Goal: Transaction & Acquisition: Purchase product/service

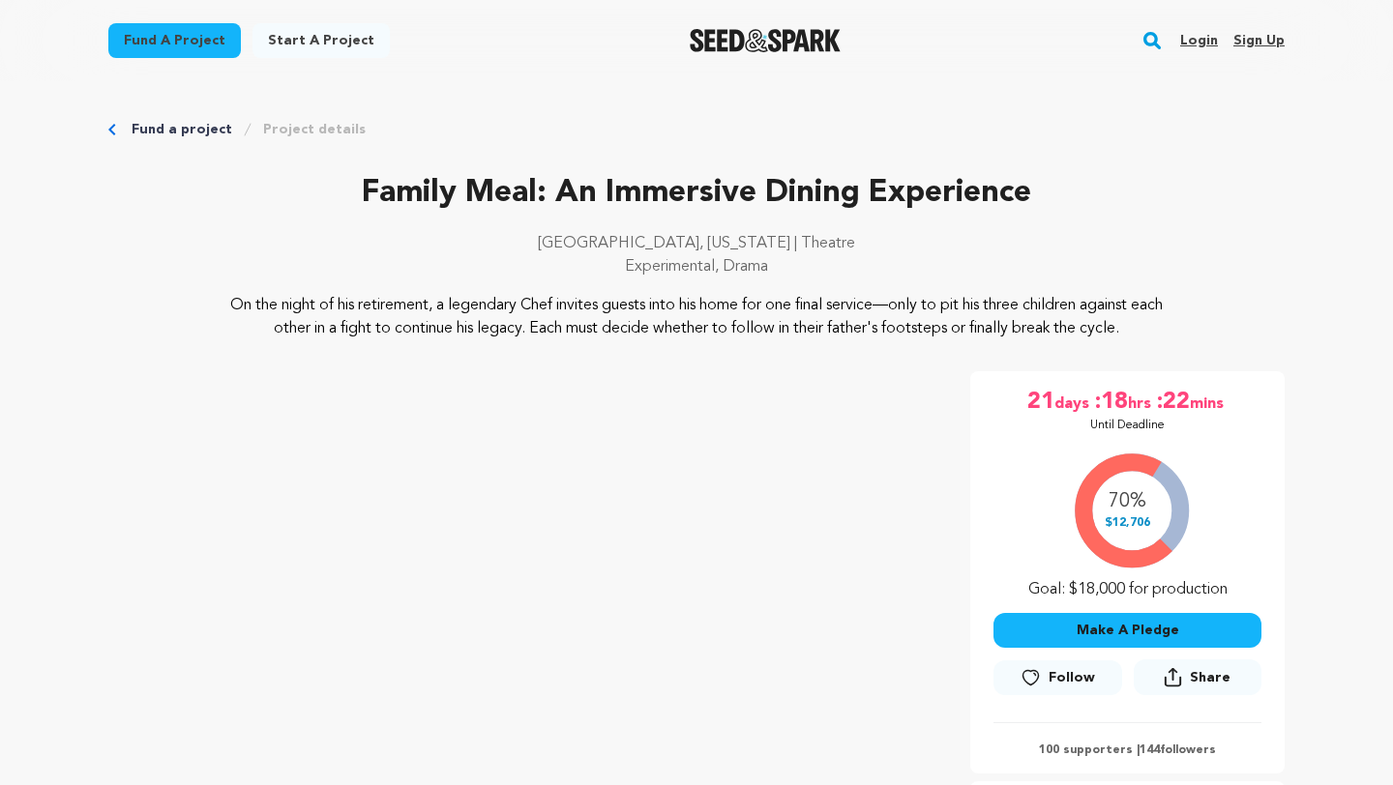
click at [1042, 635] on button "Make A Pledge" at bounding box center [1127, 630] width 268 height 35
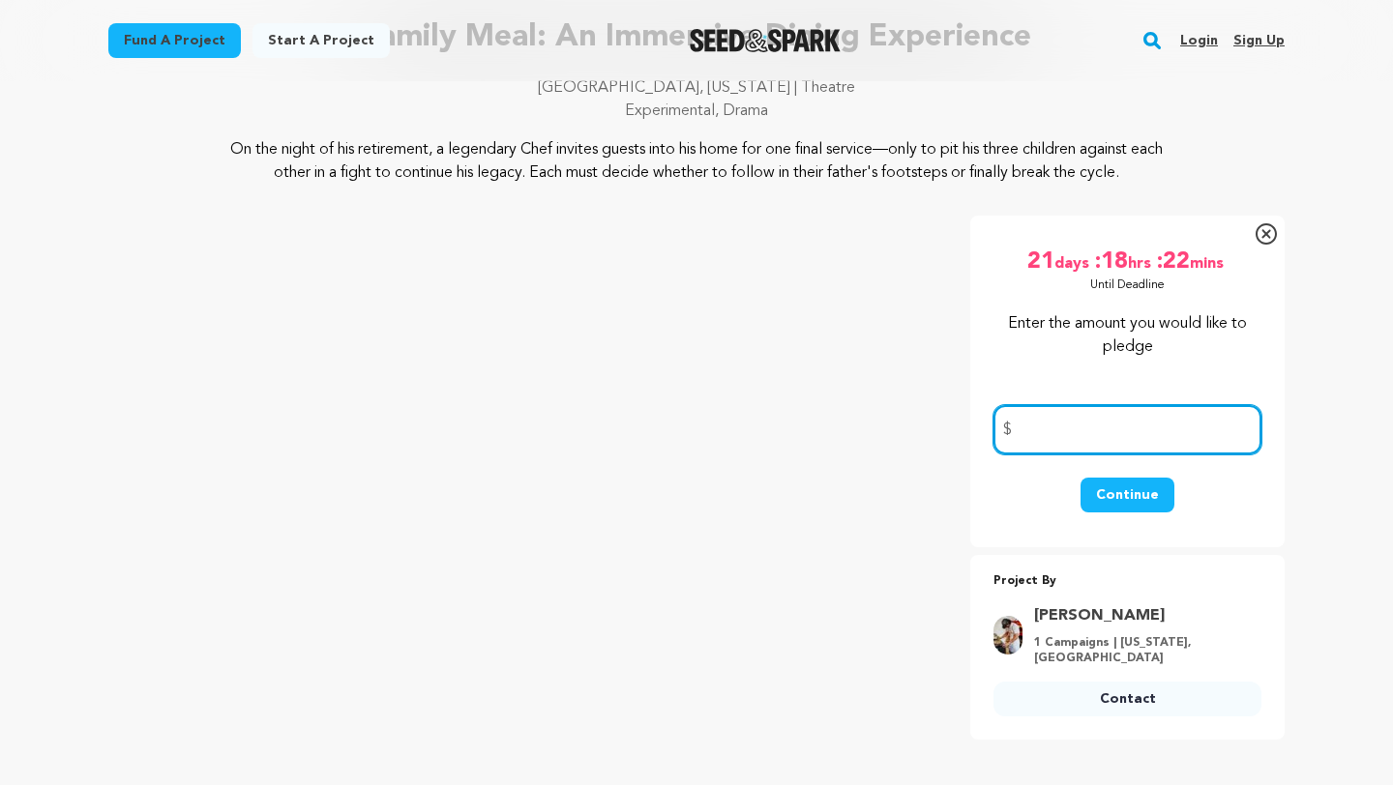
scroll to position [158, 0]
type input "5"
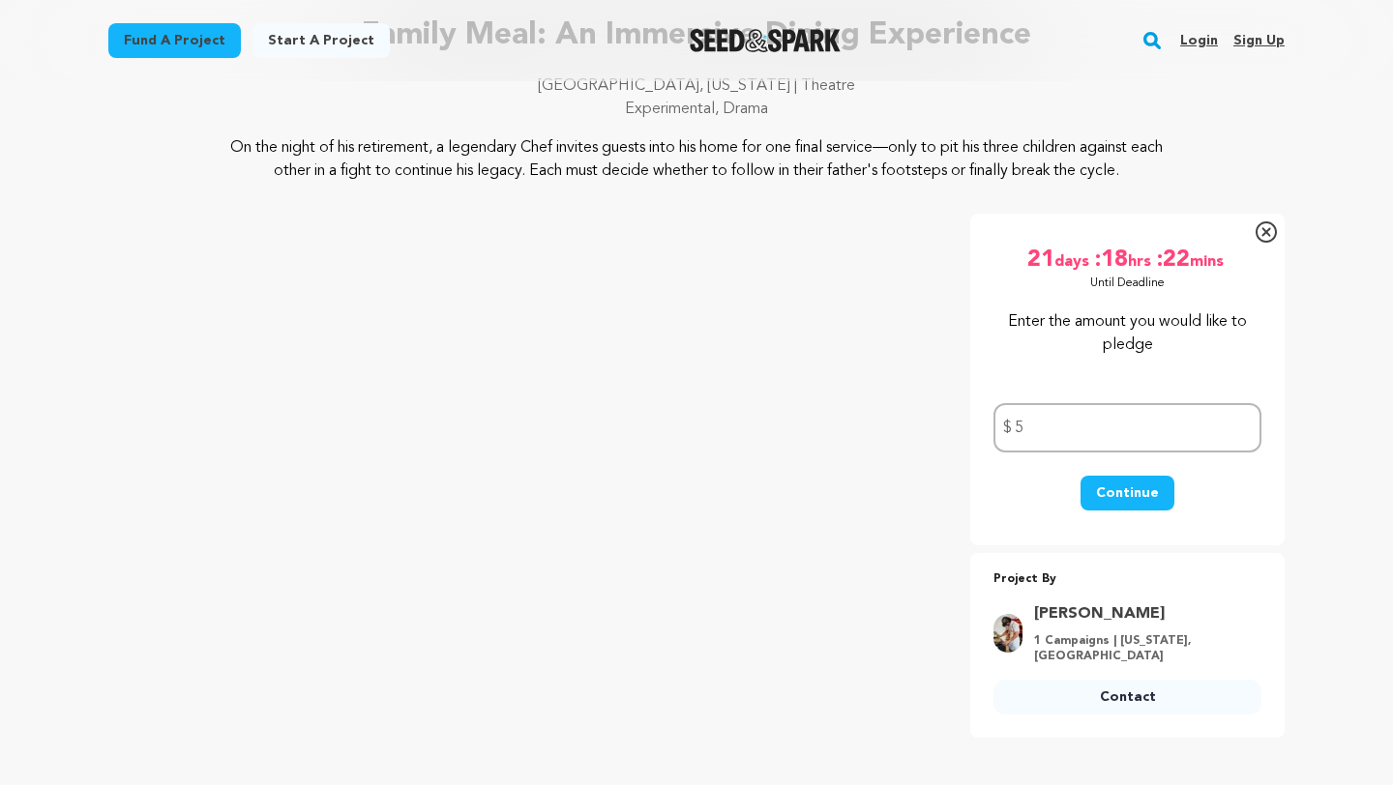
click at [1114, 496] on button "Continue" at bounding box center [1127, 493] width 94 height 35
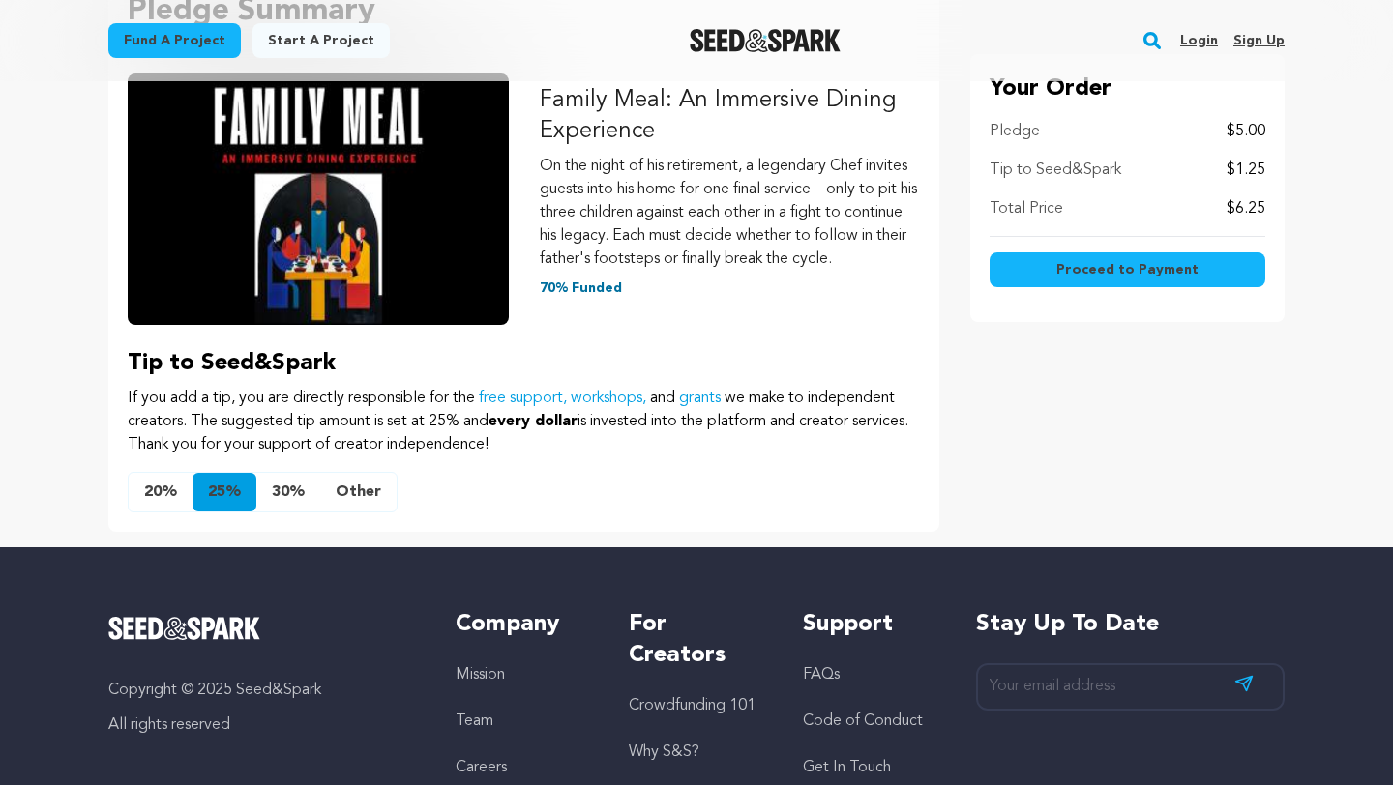
scroll to position [306, 0]
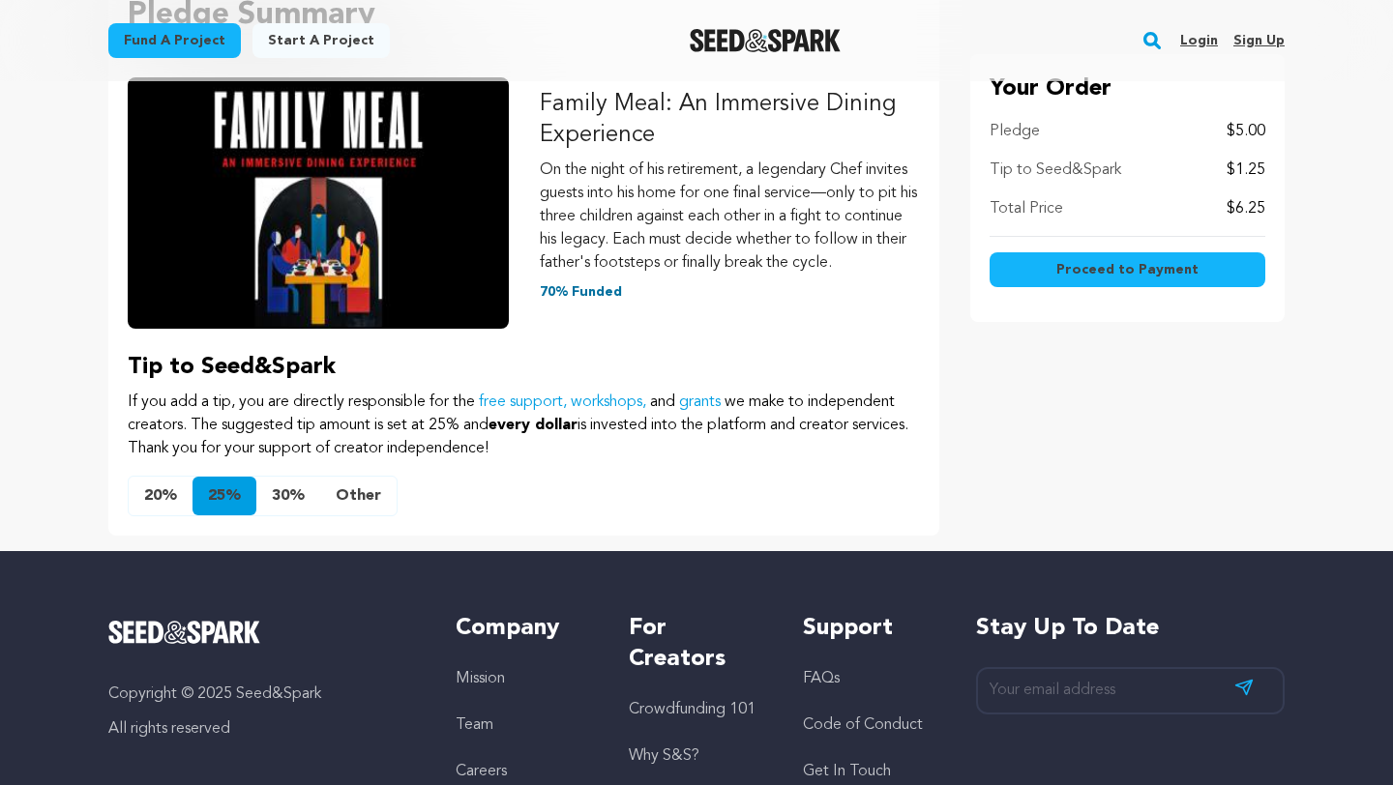
click at [208, 516] on button "25%" at bounding box center [224, 496] width 64 height 39
click at [162, 516] on button "20%" at bounding box center [161, 496] width 64 height 39
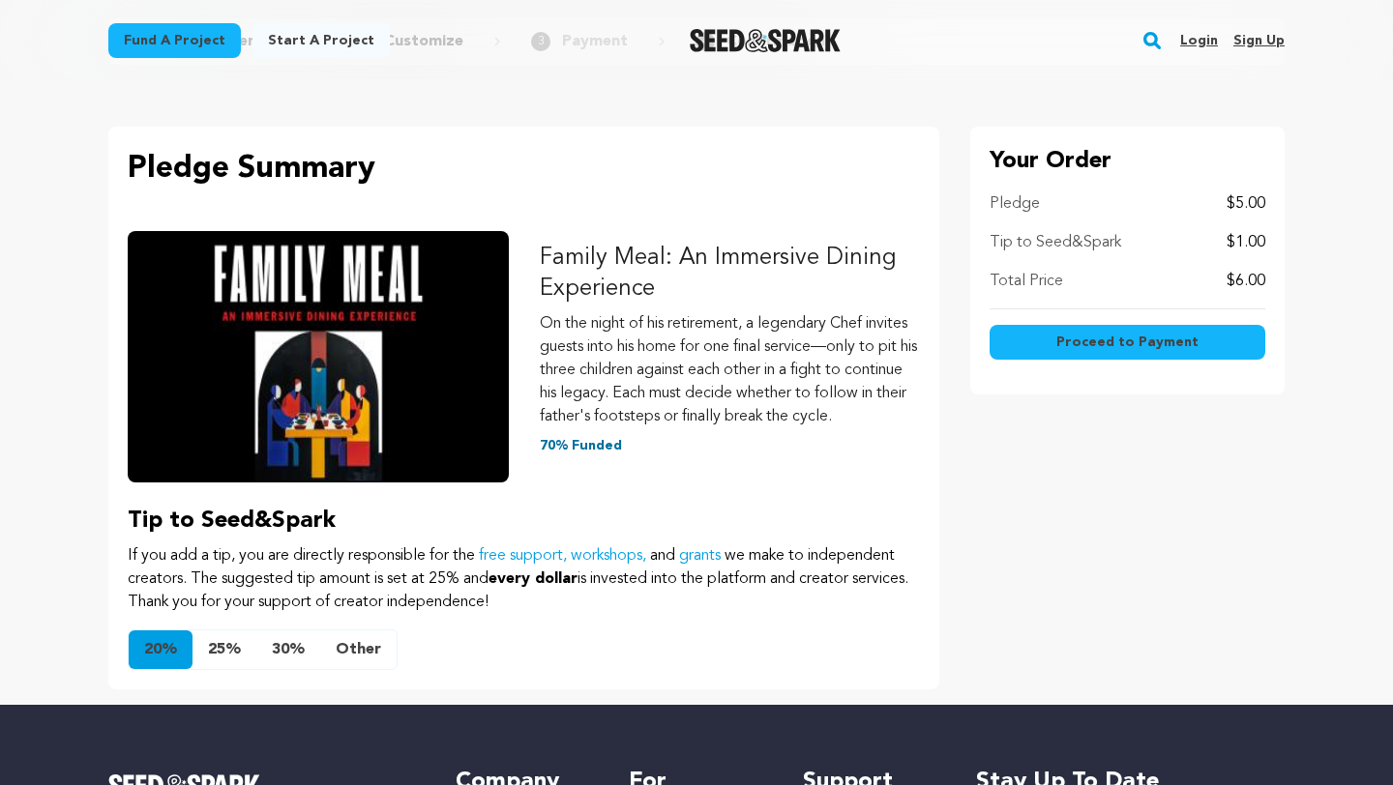
scroll to position [149, 0]
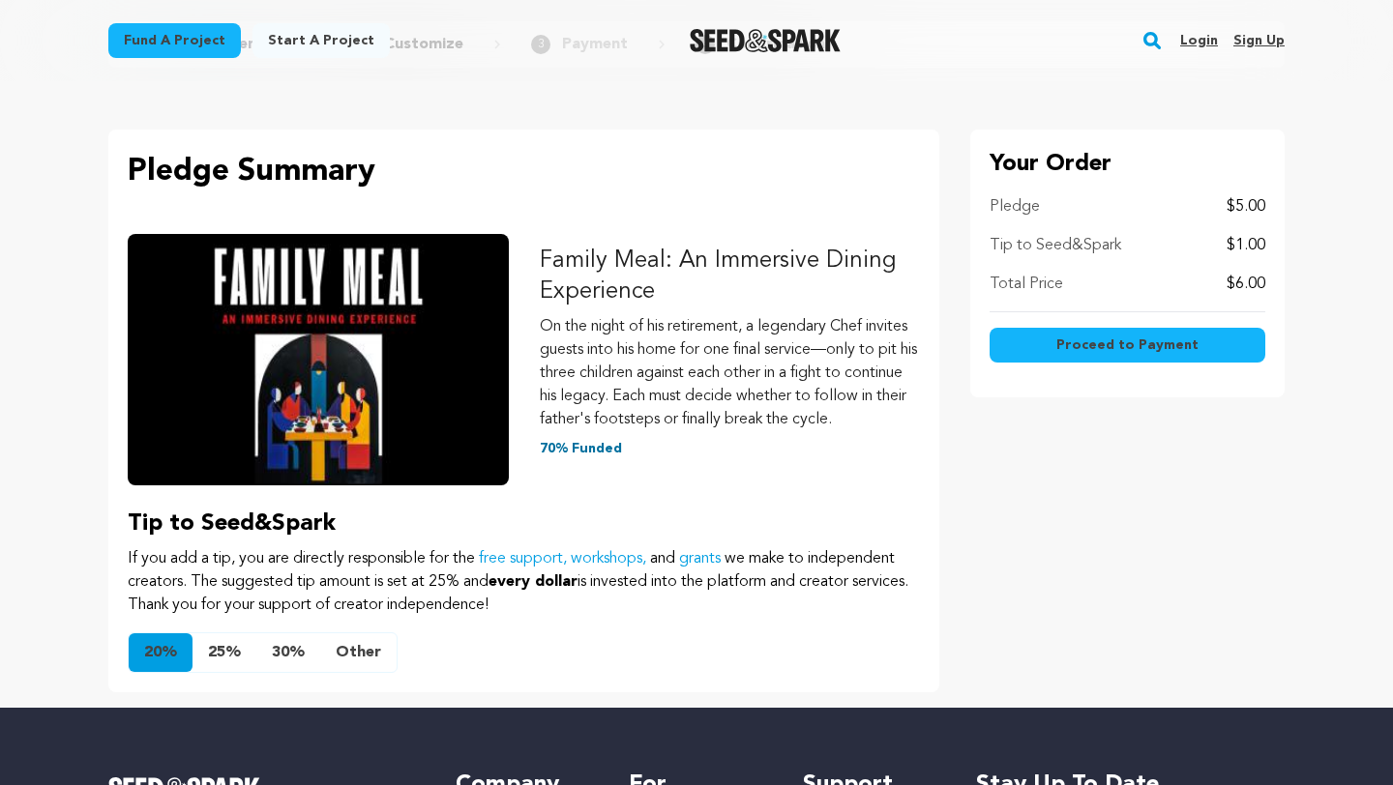
click at [161, 665] on button "20%" at bounding box center [161, 653] width 64 height 39
